Goal: Find specific page/section: Find specific page/section

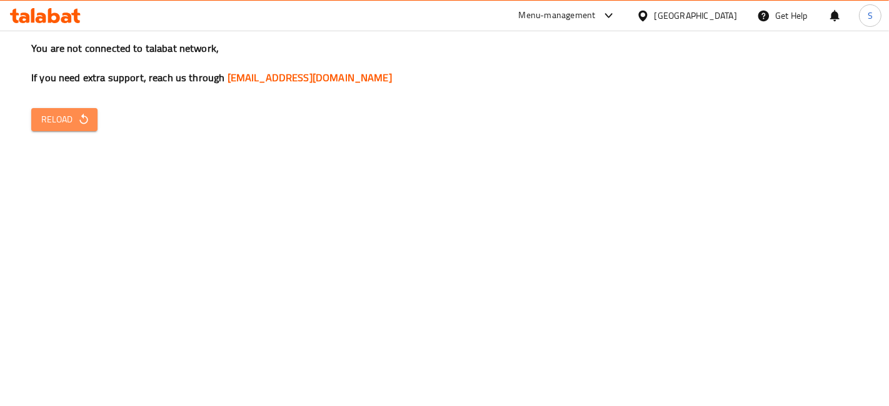
click at [59, 115] on span "Reload" at bounding box center [64, 120] width 46 height 16
click at [579, 10] on div "Menu-management" at bounding box center [568, 16] width 118 height 30
click at [596, 15] on div "Menu-management" at bounding box center [557, 15] width 77 height 15
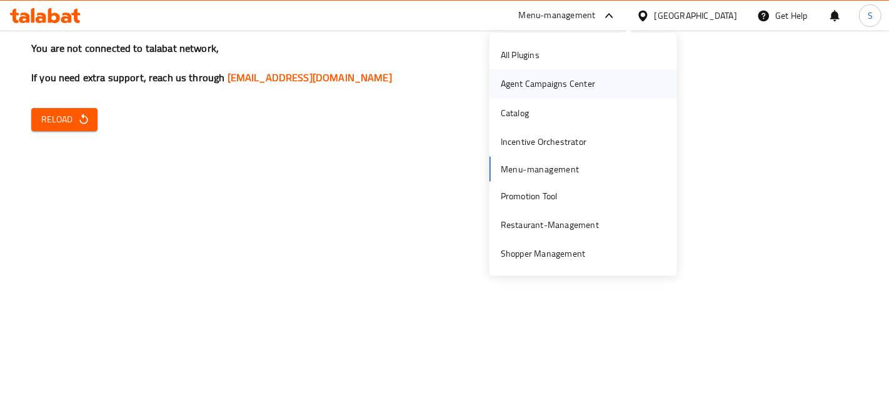
click at [568, 85] on div "Agent Campaigns Center" at bounding box center [548, 84] width 94 height 14
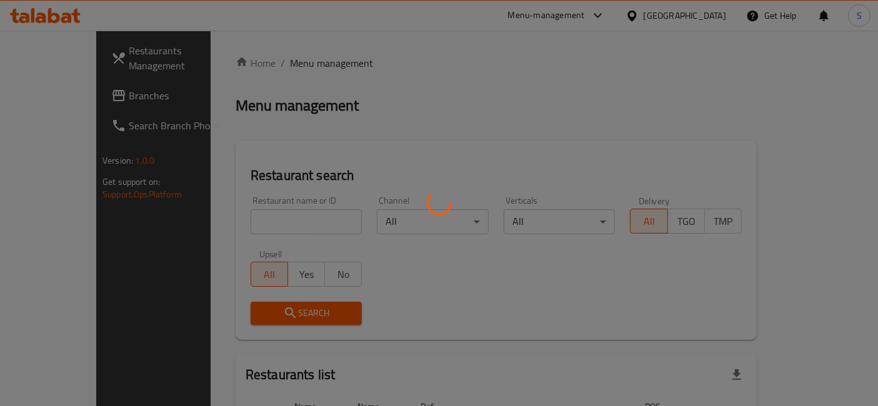
click at [247, 226] on div at bounding box center [439, 203] width 878 height 406
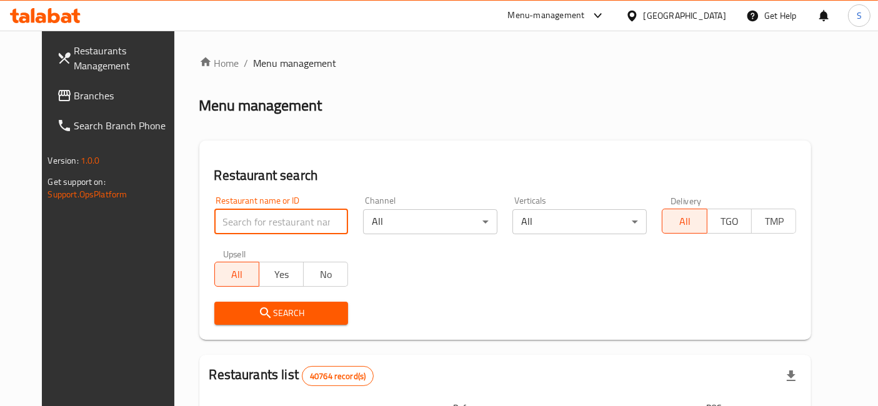
click at [251, 215] on input "search" at bounding box center [281, 221] width 134 height 25
click at [258, 217] on input "search" at bounding box center [281, 221] width 134 height 25
click at [234, 228] on input "search" at bounding box center [281, 221] width 134 height 25
